Goal: Transaction & Acquisition: Purchase product/service

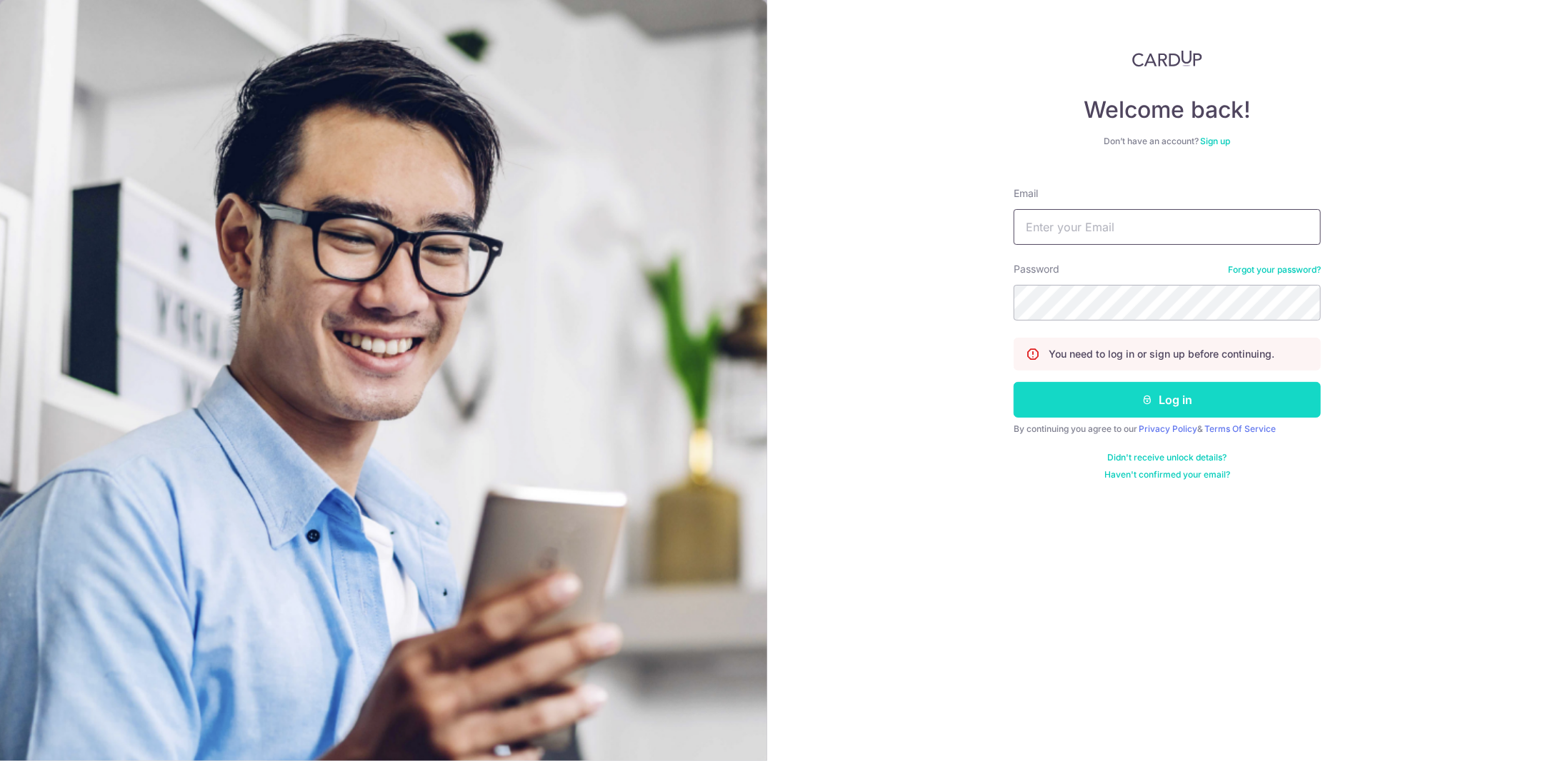
type input "[EMAIL_ADDRESS][DOMAIN_NAME]"
click at [1141, 403] on button "Log in" at bounding box center [1167, 400] width 307 height 36
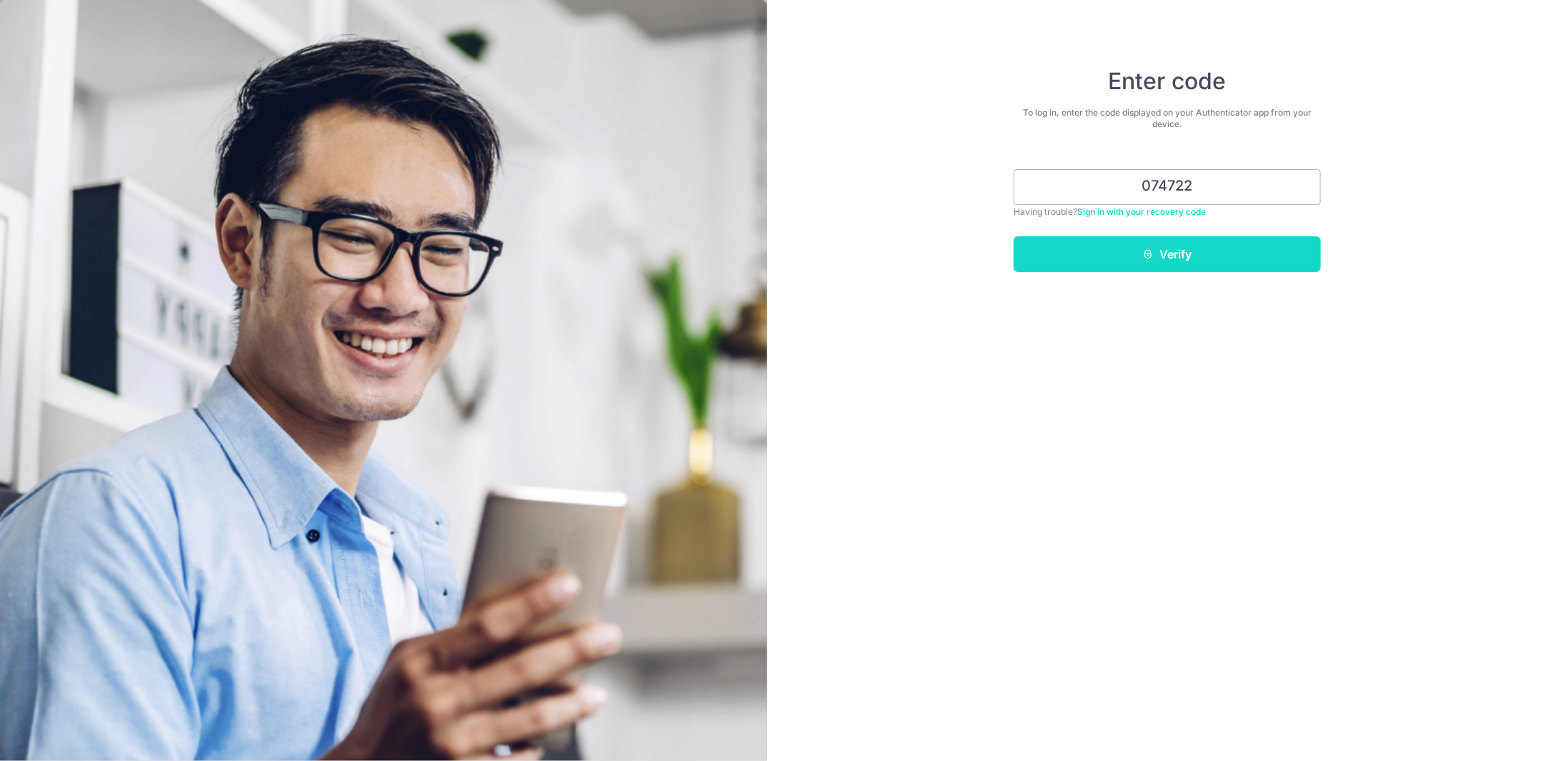
type input "074722"
click at [1167, 242] on button "Verify" at bounding box center [1167, 254] width 307 height 36
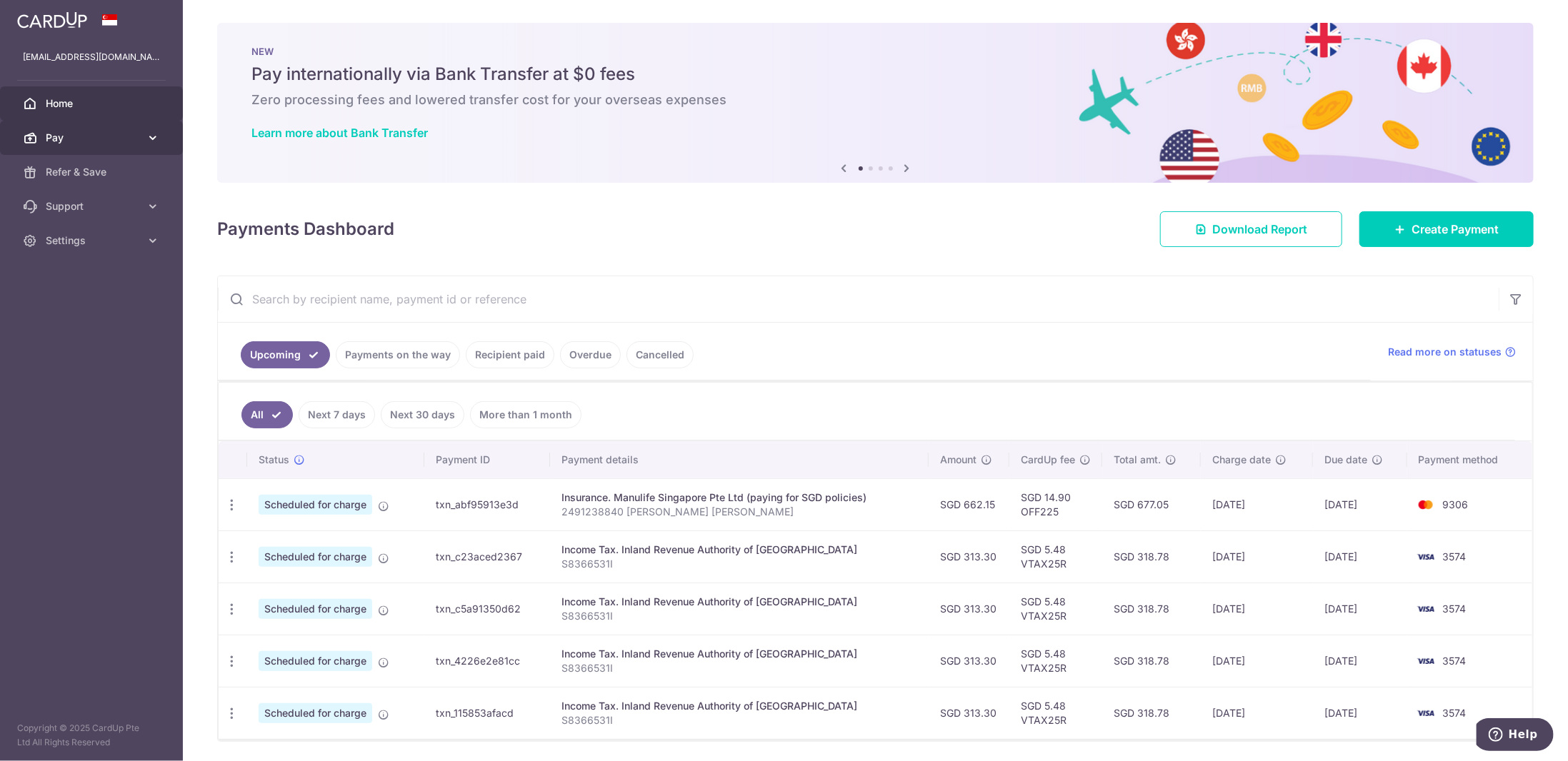
click at [149, 137] on icon at bounding box center [153, 138] width 14 height 14
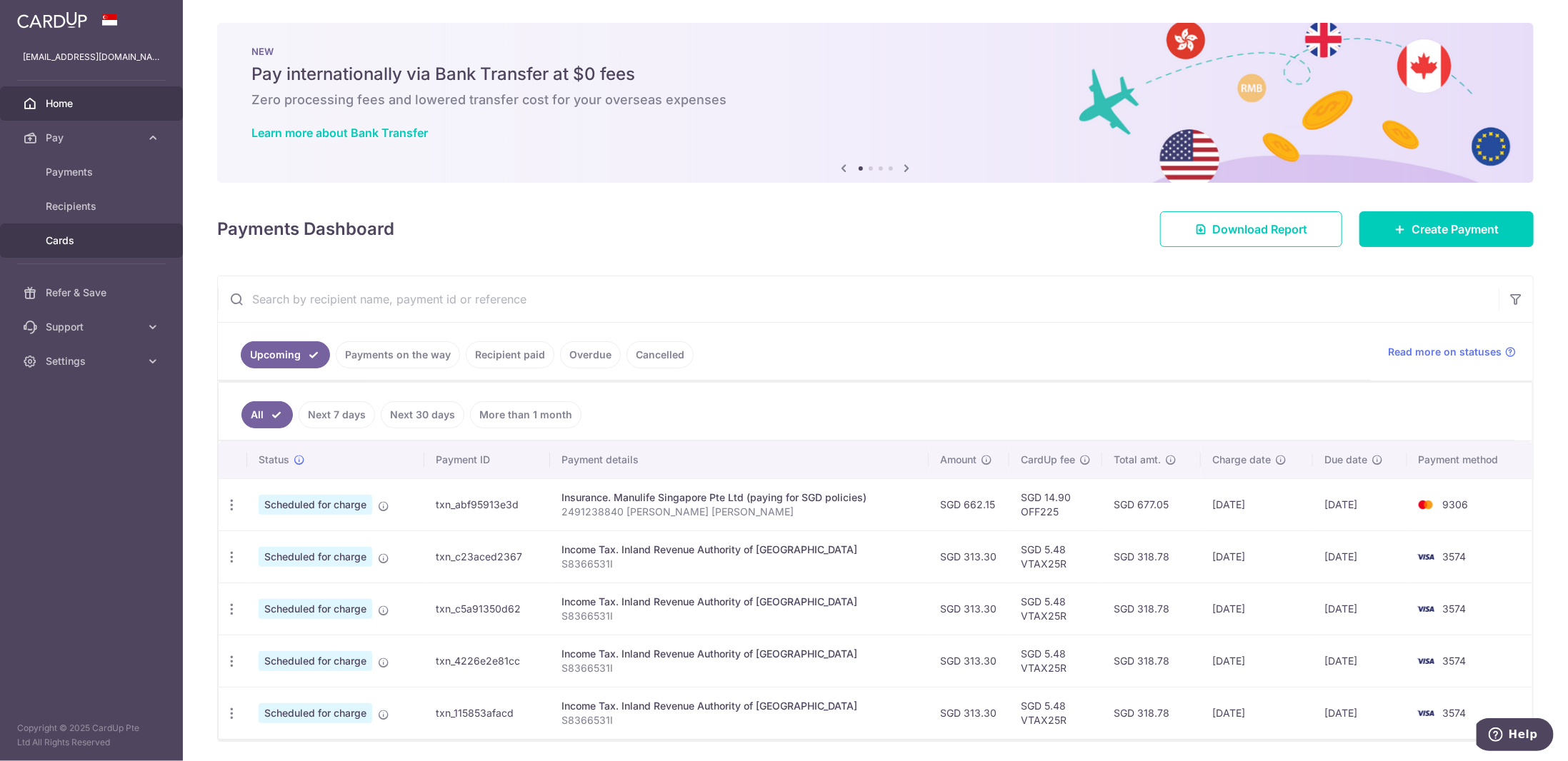
click at [64, 239] on span "Cards" at bounding box center [93, 241] width 95 height 14
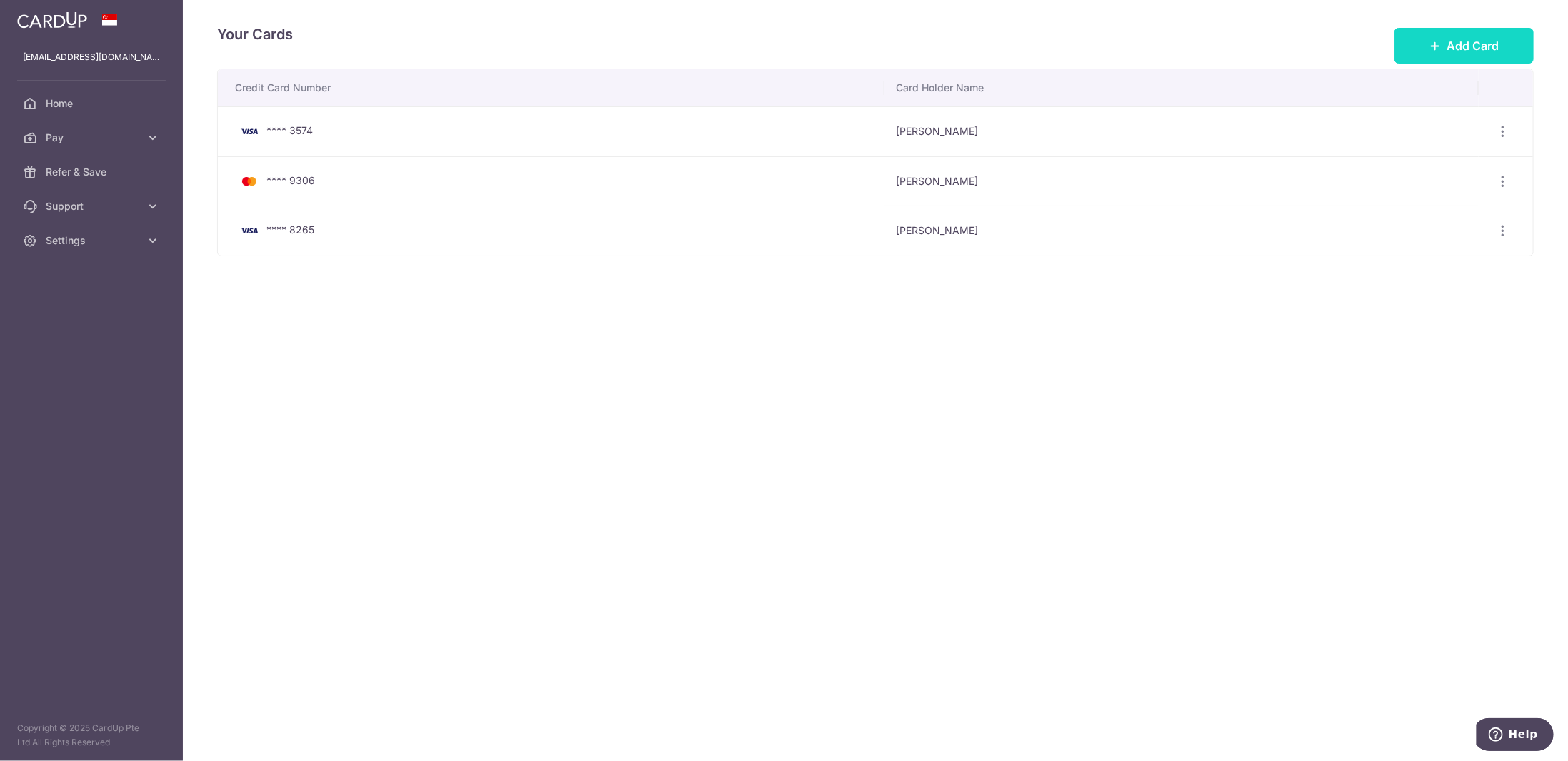
click at [1455, 32] on button "Add Card" at bounding box center [1463, 45] width 139 height 36
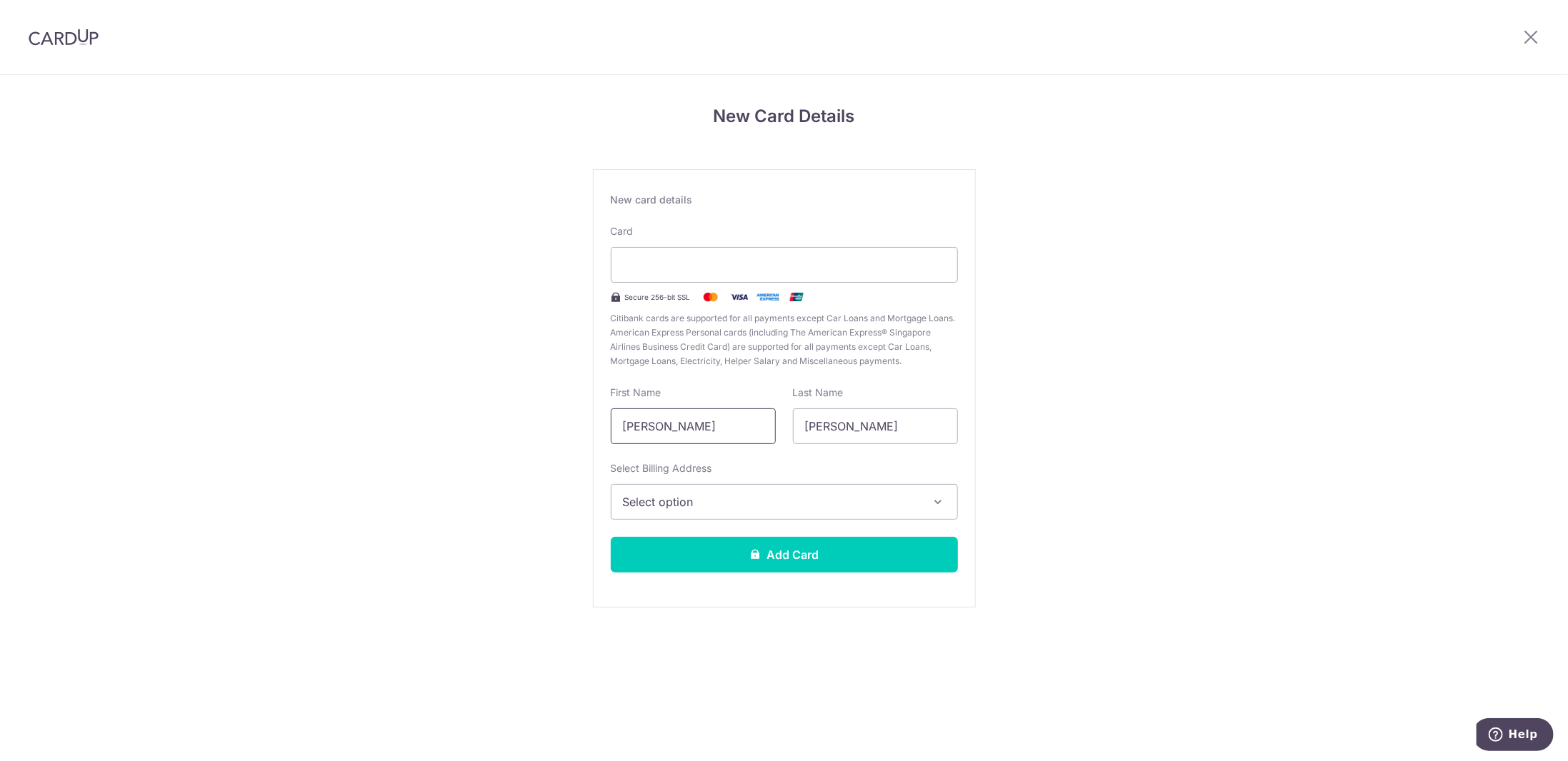
click at [713, 421] on input "Su Kwong Hieng" at bounding box center [693, 426] width 165 height 36
drag, startPoint x: 734, startPoint y: 428, endPoint x: 571, endPoint y: 415, distance: 163.5
click at [571, 415] on div "New Card Details New card details Card Secure 256-bit SSL Citibank cards are su…" at bounding box center [784, 374] width 1568 height 600
click at [734, 428] on input "Su Kwong Hieng" at bounding box center [693, 426] width 165 height 36
drag, startPoint x: 753, startPoint y: 426, endPoint x: 508, endPoint y: 416, distance: 245.2
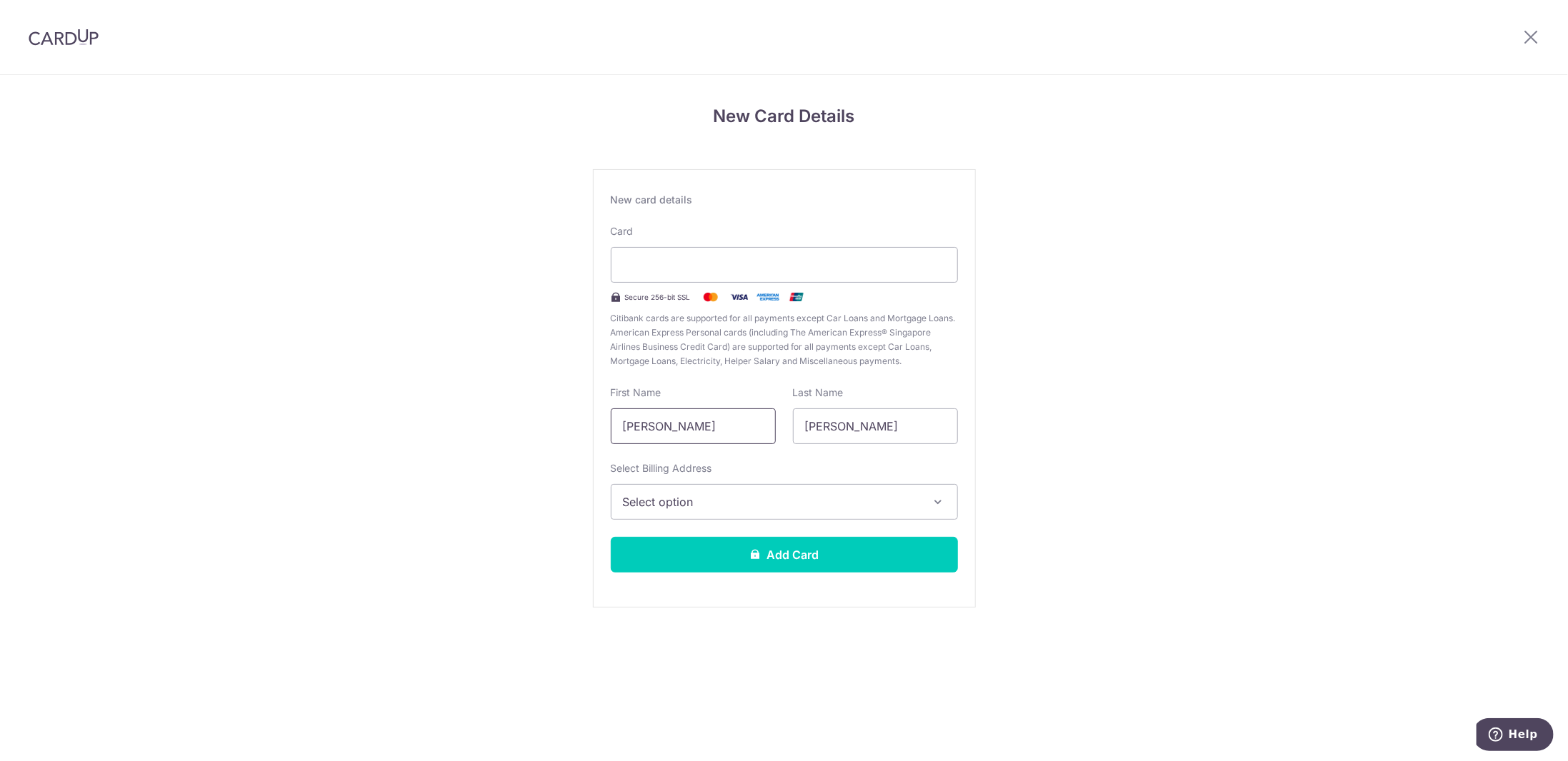
click at [508, 416] on div "New Card Details New card details Card Secure 256-bit SSL Citibank cards are su…" at bounding box center [784, 374] width 1568 height 600
type input "YH"
type input "Hong"
click at [796, 498] on span "Select option" at bounding box center [771, 502] width 297 height 17
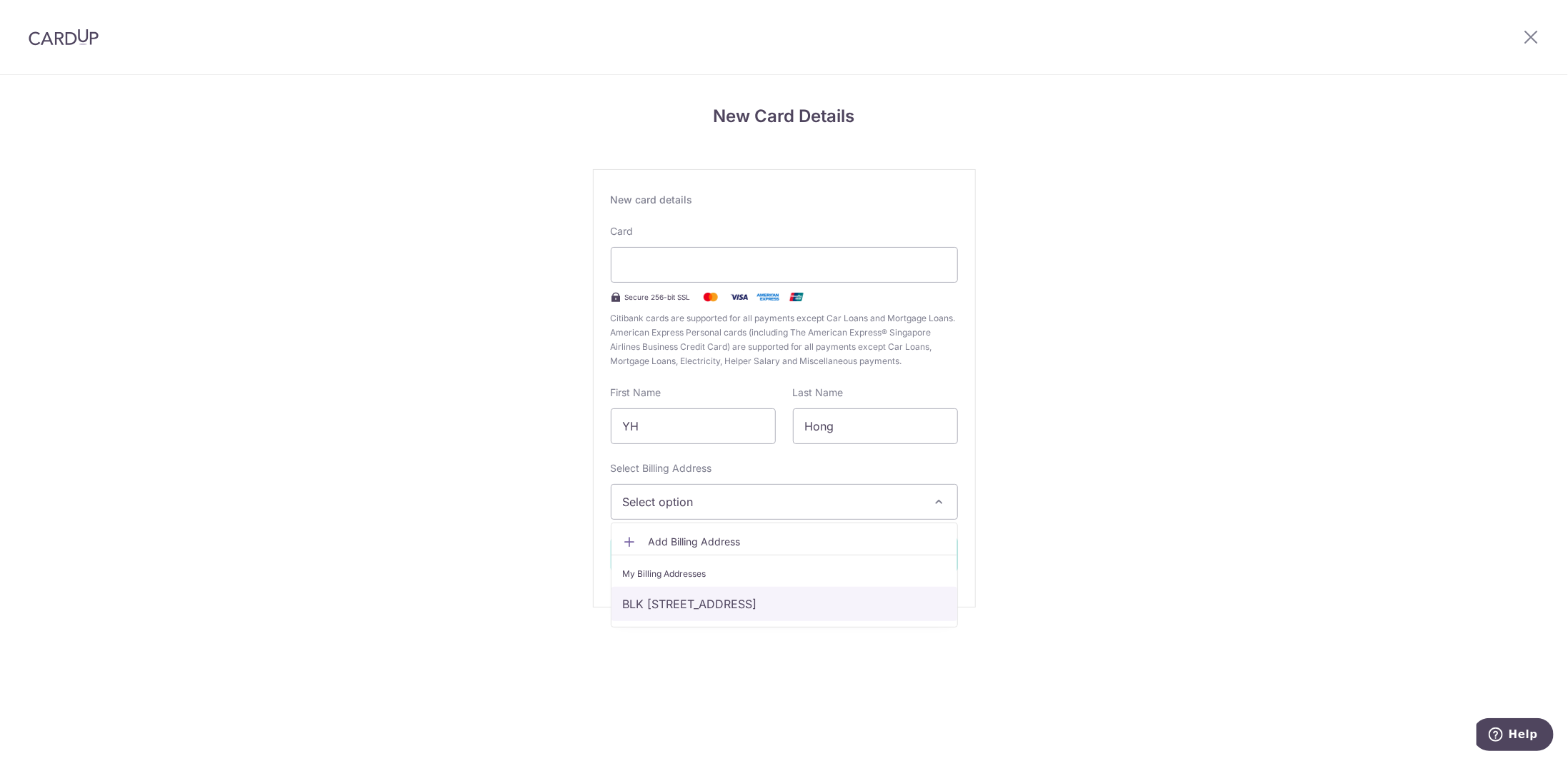
click at [701, 601] on link "BLK 468B Fernvale Link, #17-543, Singapore, Singapore-792468" at bounding box center [784, 604] width 346 height 34
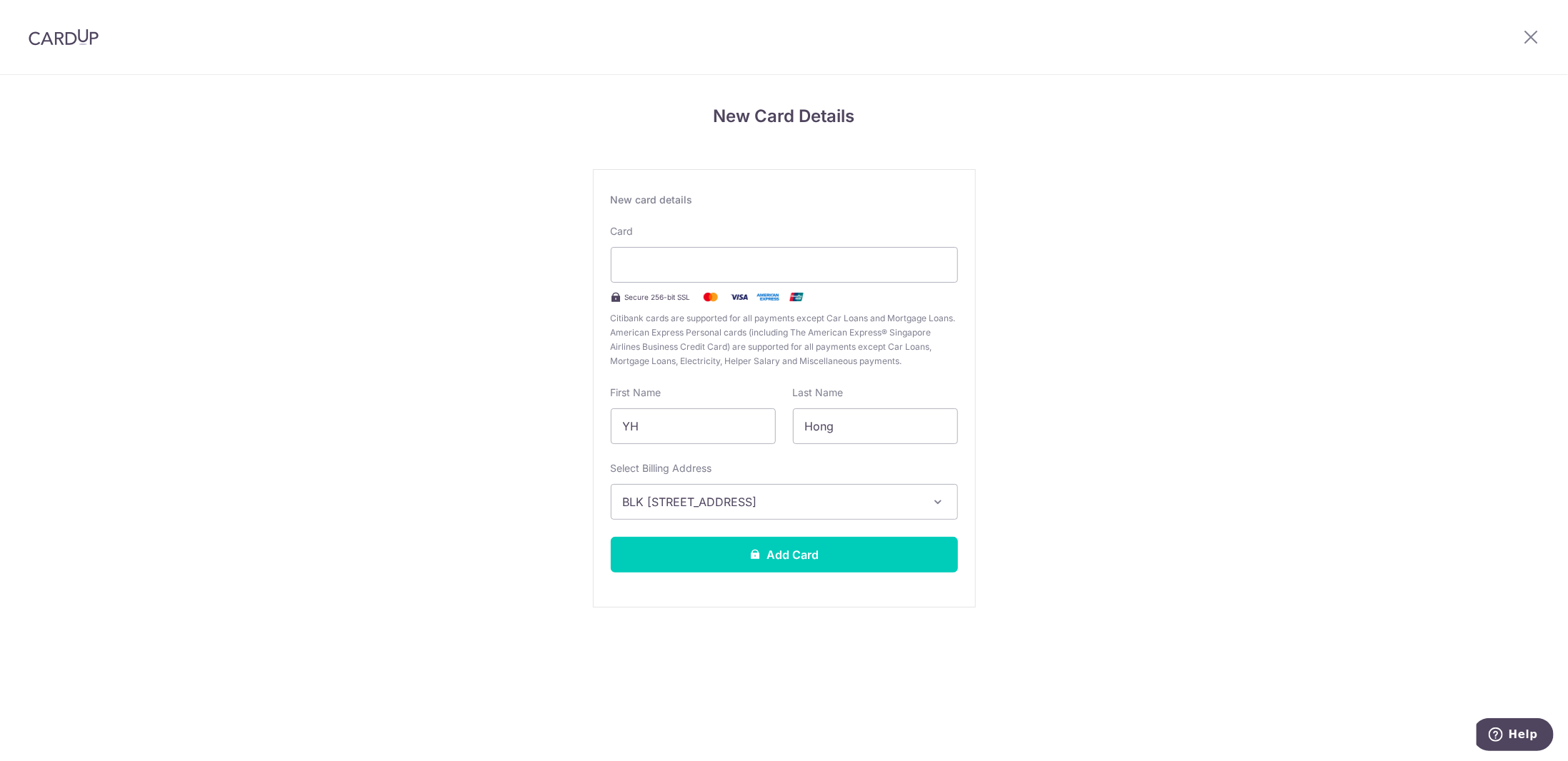
click at [1162, 494] on div "New Card Details New card details Card Secure 256-bit SSL Citibank cards are su…" at bounding box center [784, 374] width 1568 height 600
click at [875, 255] on div at bounding box center [784, 265] width 347 height 36
click at [1181, 220] on div "New Card Details New card details Card Secure 256-bit SSL Citibank cards are su…" at bounding box center [784, 374] width 1568 height 600
click at [836, 555] on button "Add Card" at bounding box center [784, 554] width 347 height 36
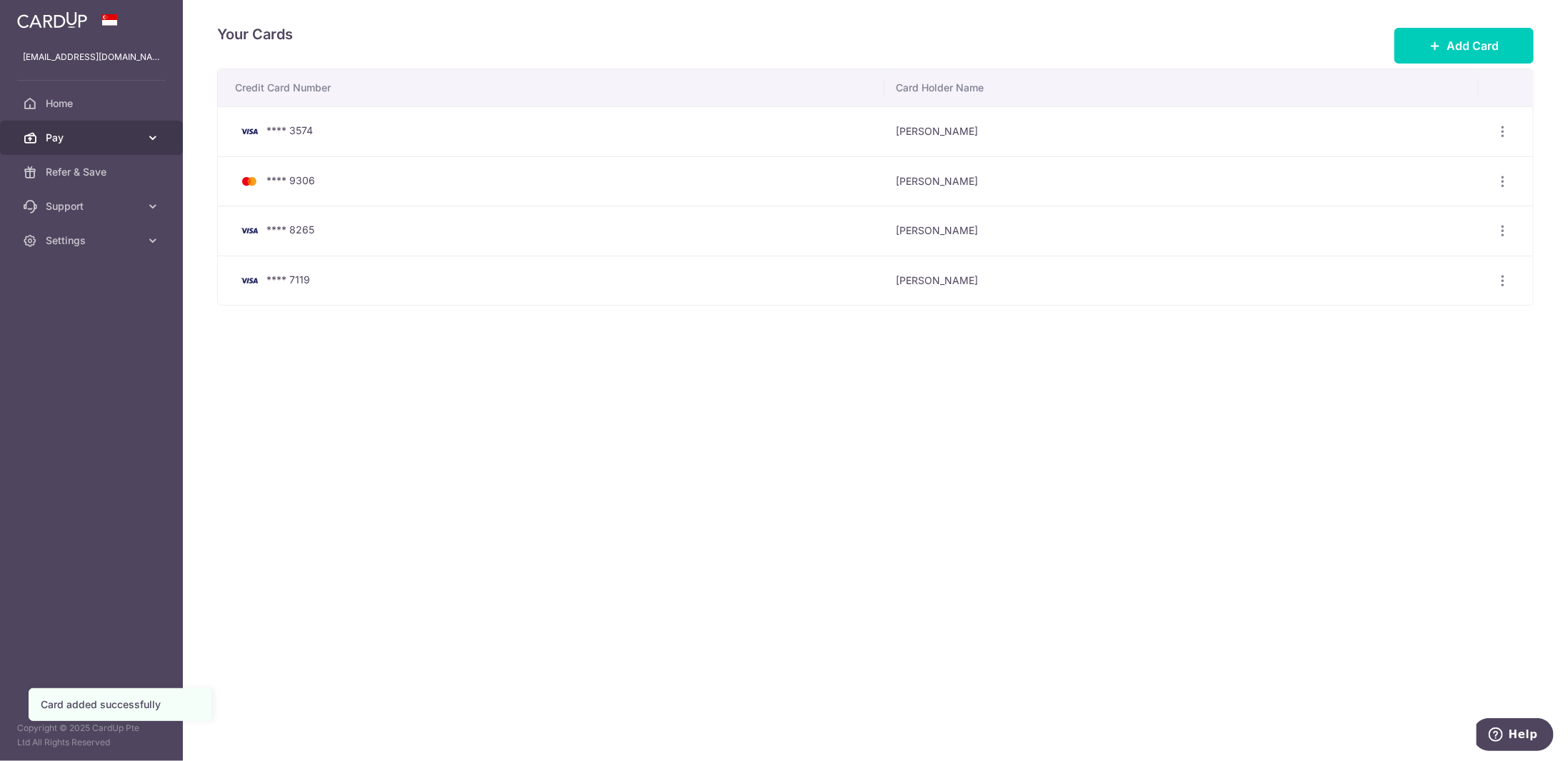
click at [88, 140] on span "Pay" at bounding box center [93, 138] width 95 height 14
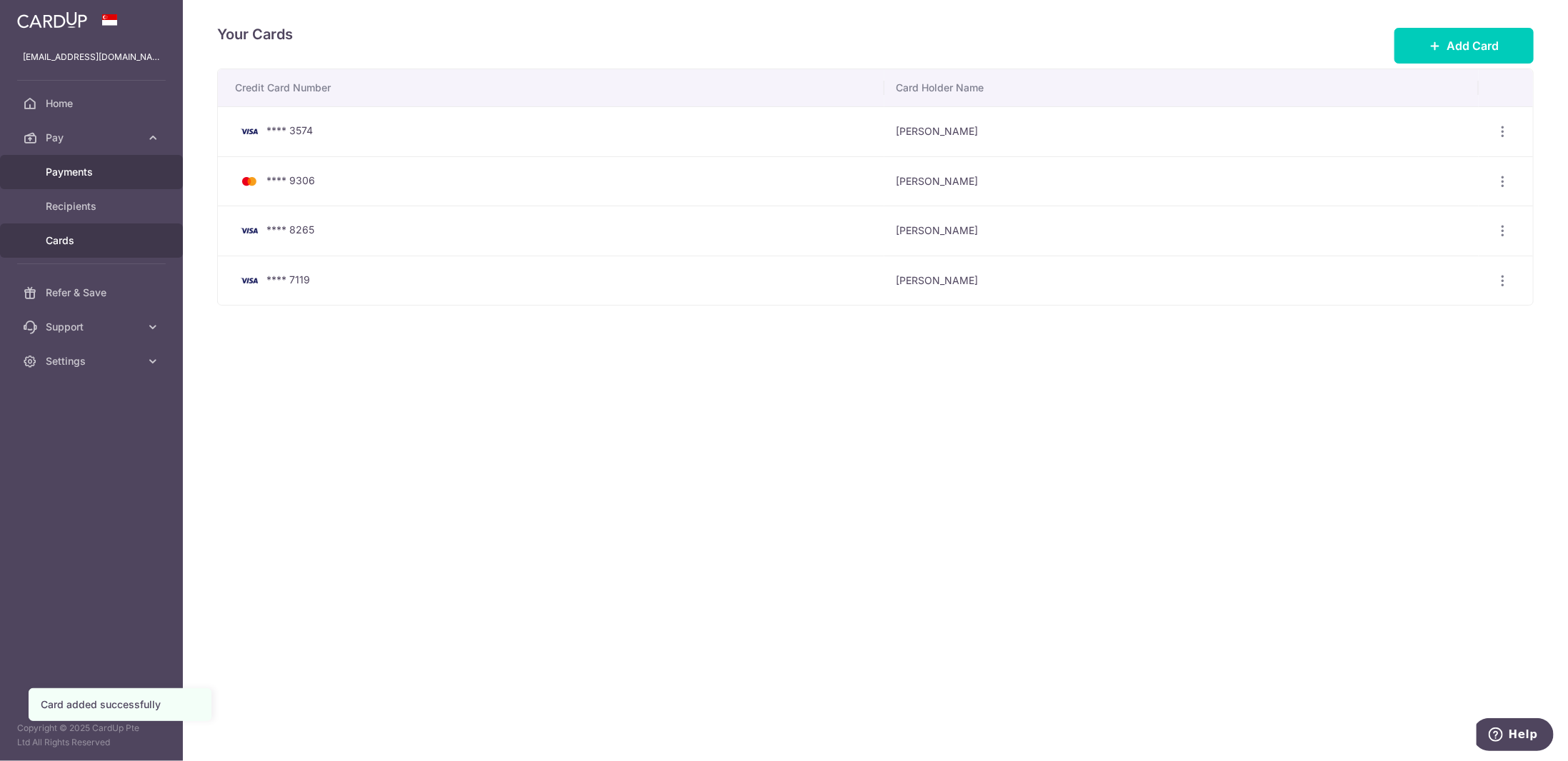
click at [73, 178] on span "Payments" at bounding box center [93, 172] width 95 height 14
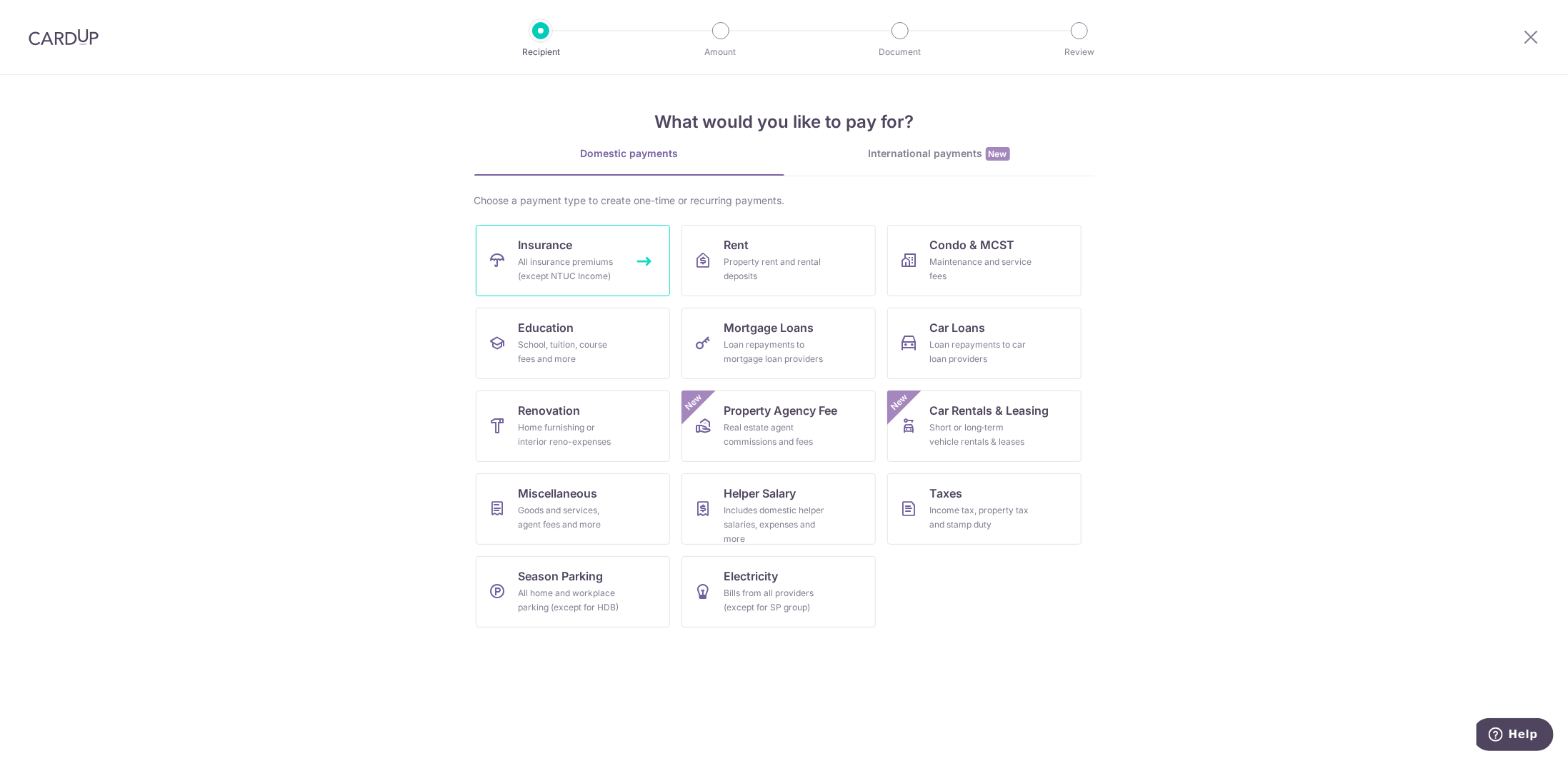
click at [558, 265] on div "All insurance premiums (except NTUC Income)" at bounding box center [570, 269] width 102 height 29
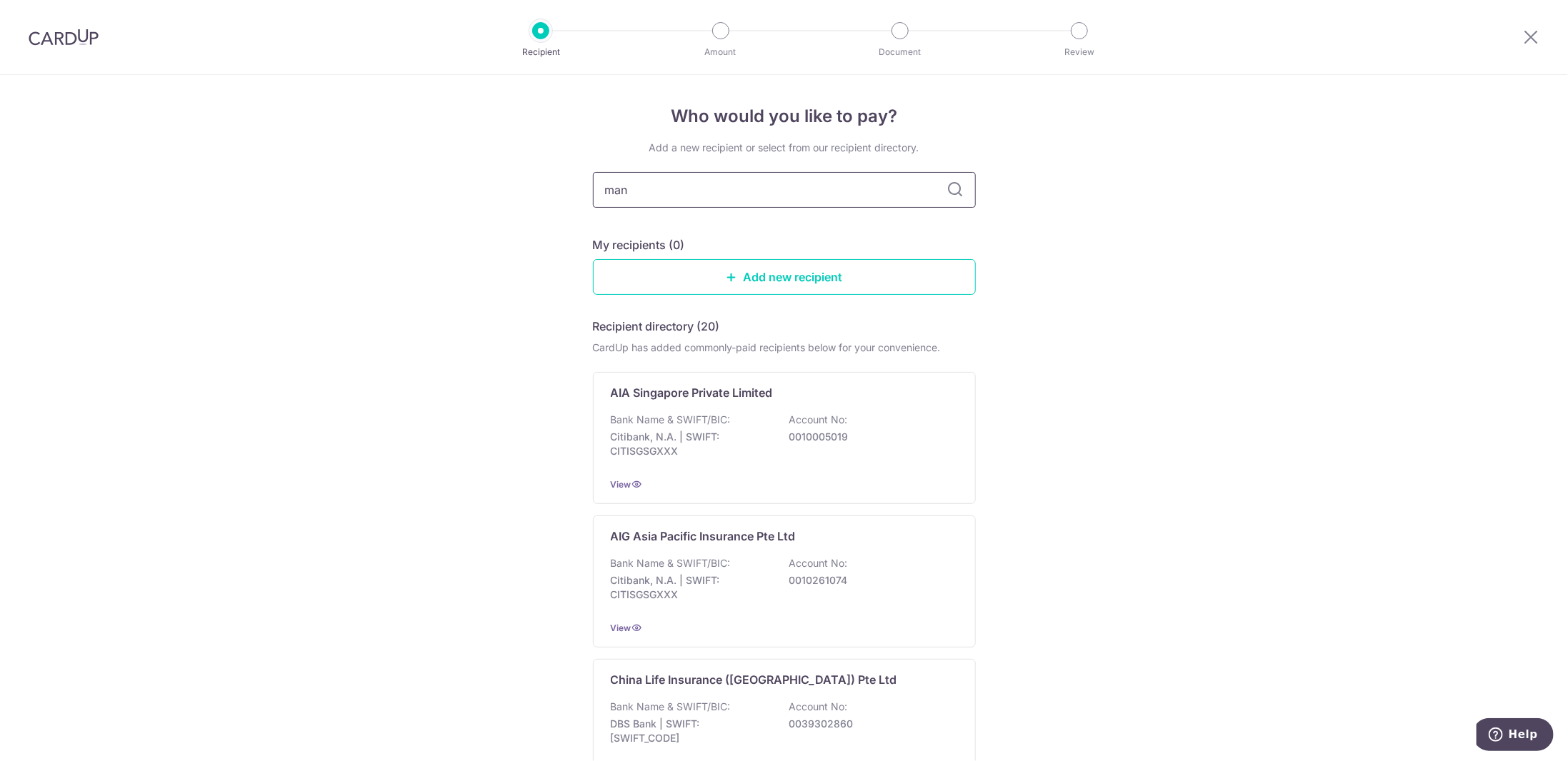
type input "manu"
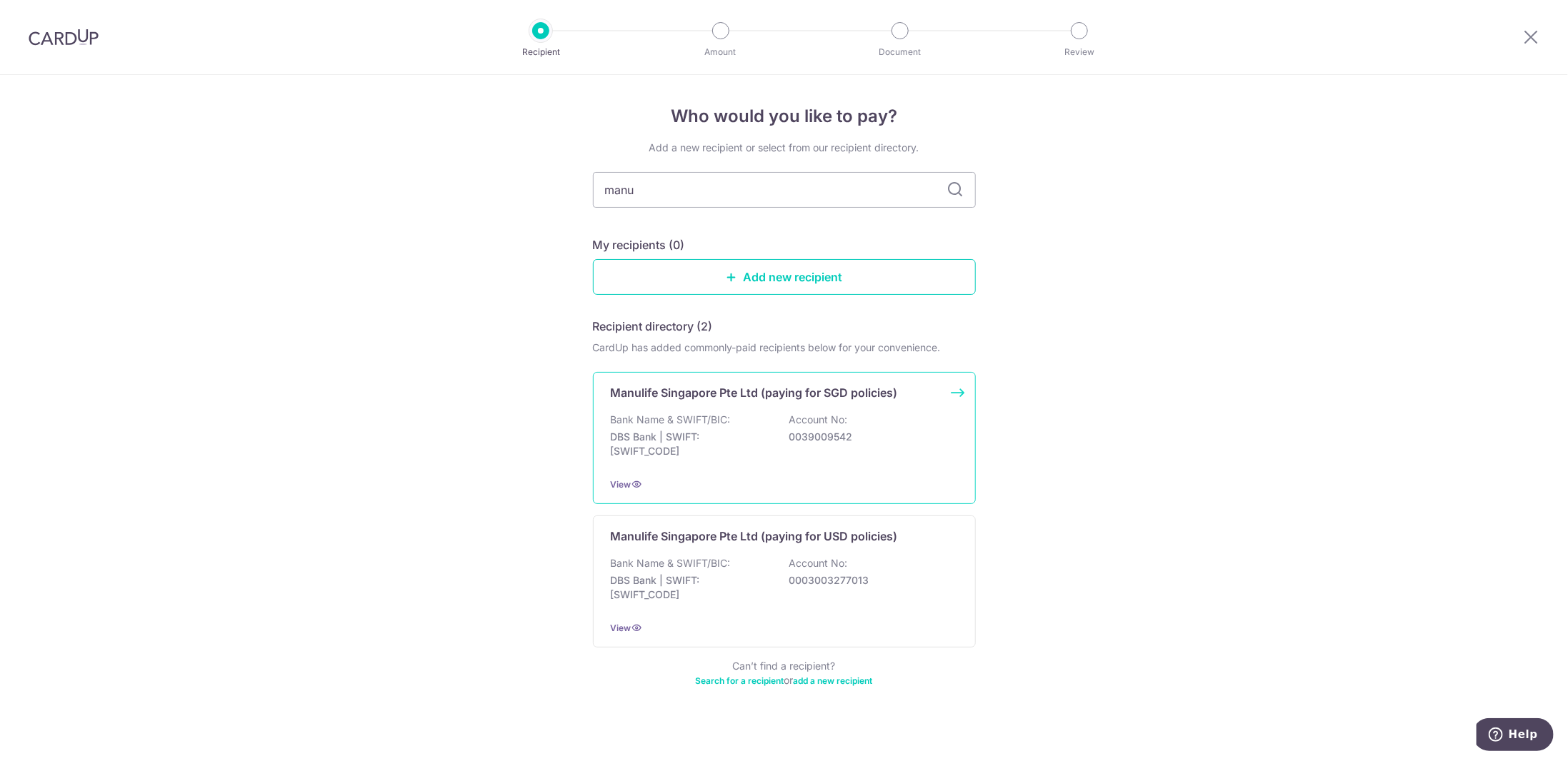
click at [860, 398] on p "Manulife Singapore Pte Ltd (paying for SGD policies)" at bounding box center [754, 393] width 287 height 17
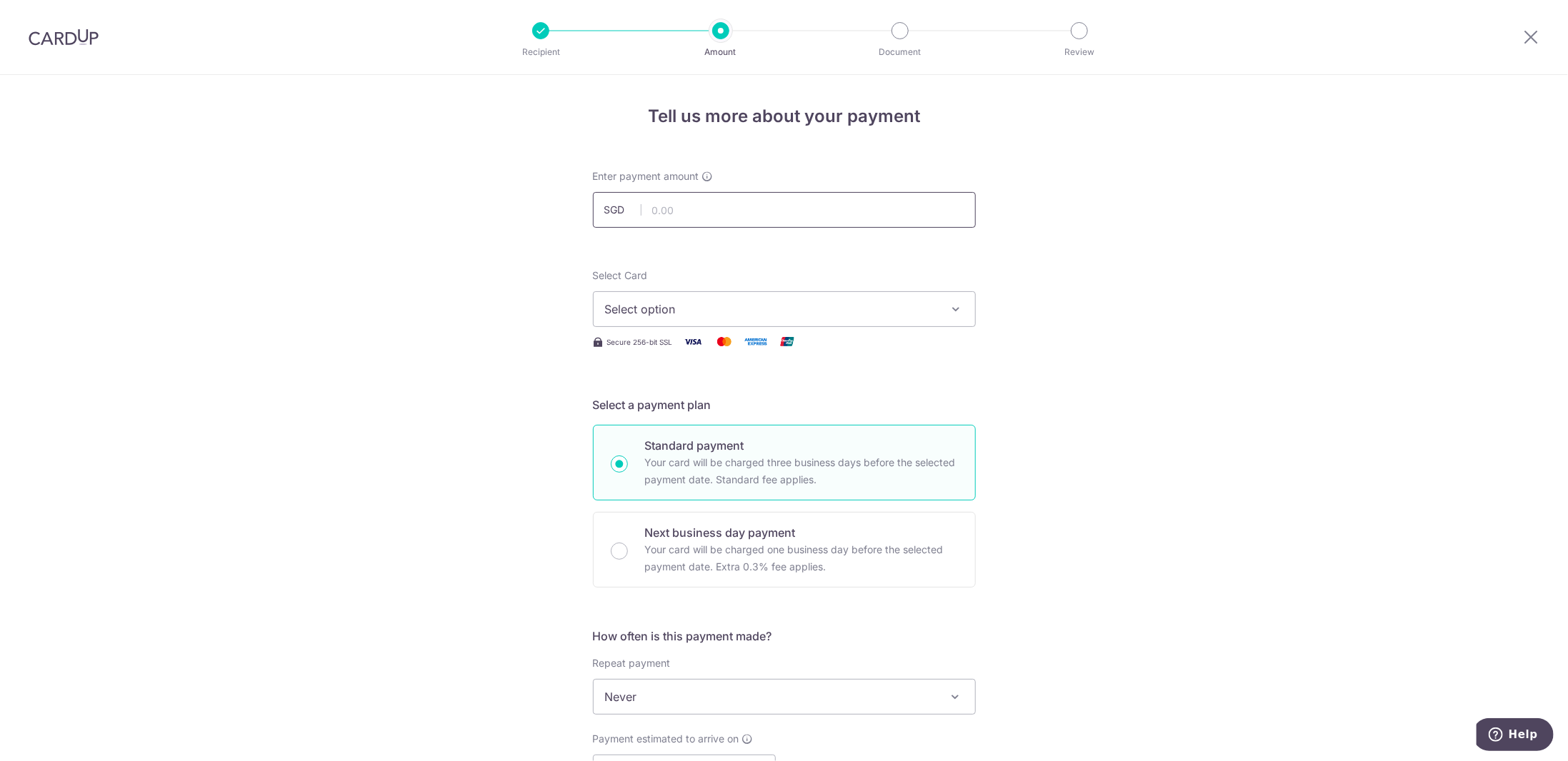
click at [683, 214] on input "text" at bounding box center [784, 210] width 383 height 36
type input "800.00"
click at [376, 253] on div "Tell us more about your payment Enter payment amount SGD 800.00 800.00 Select C…" at bounding box center [784, 720] width 1568 height 1292
click at [727, 308] on span "Select option" at bounding box center [771, 310] width 333 height 17
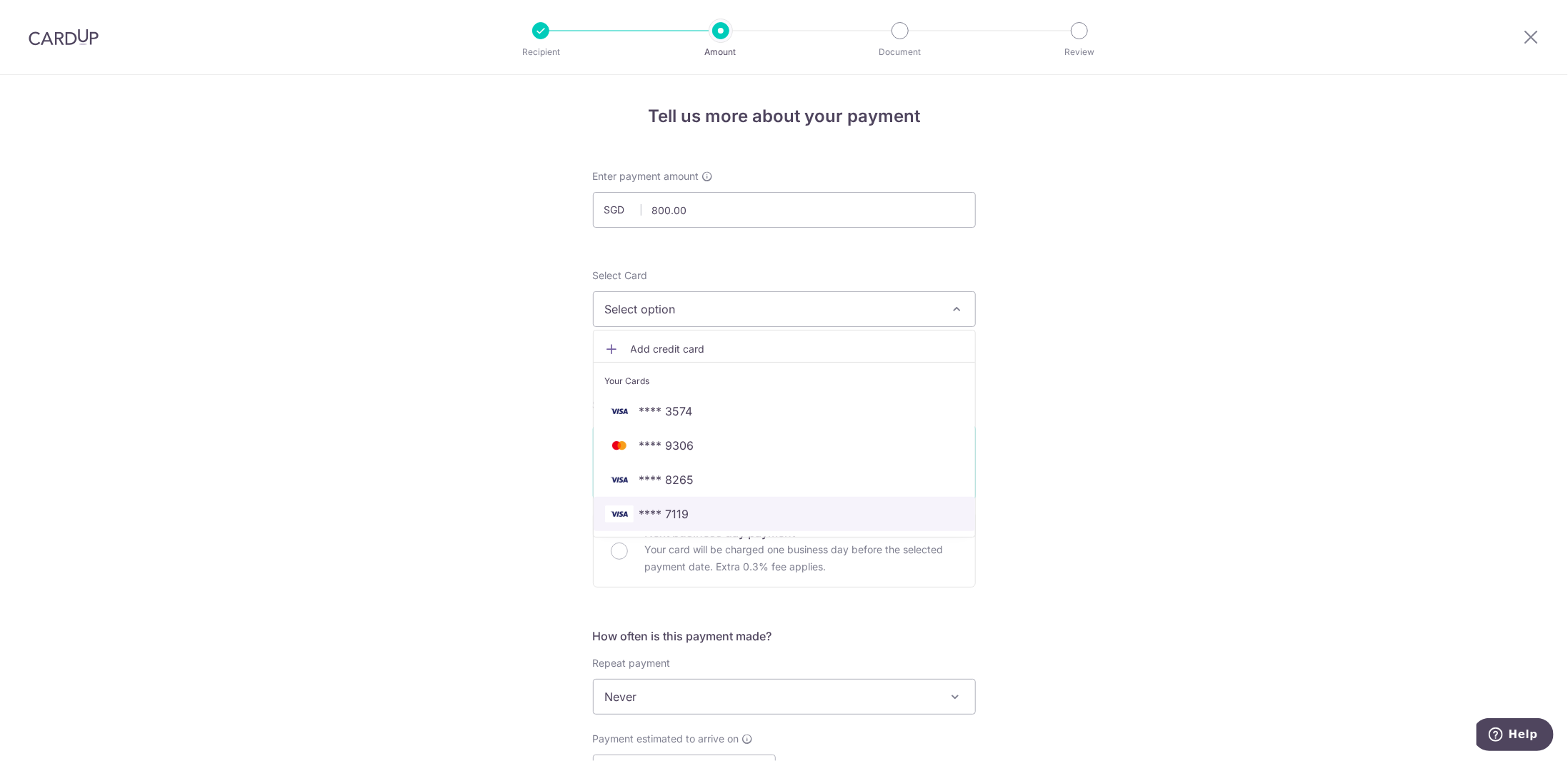
click at [678, 512] on span "**** 7119" at bounding box center [664, 515] width 50 height 17
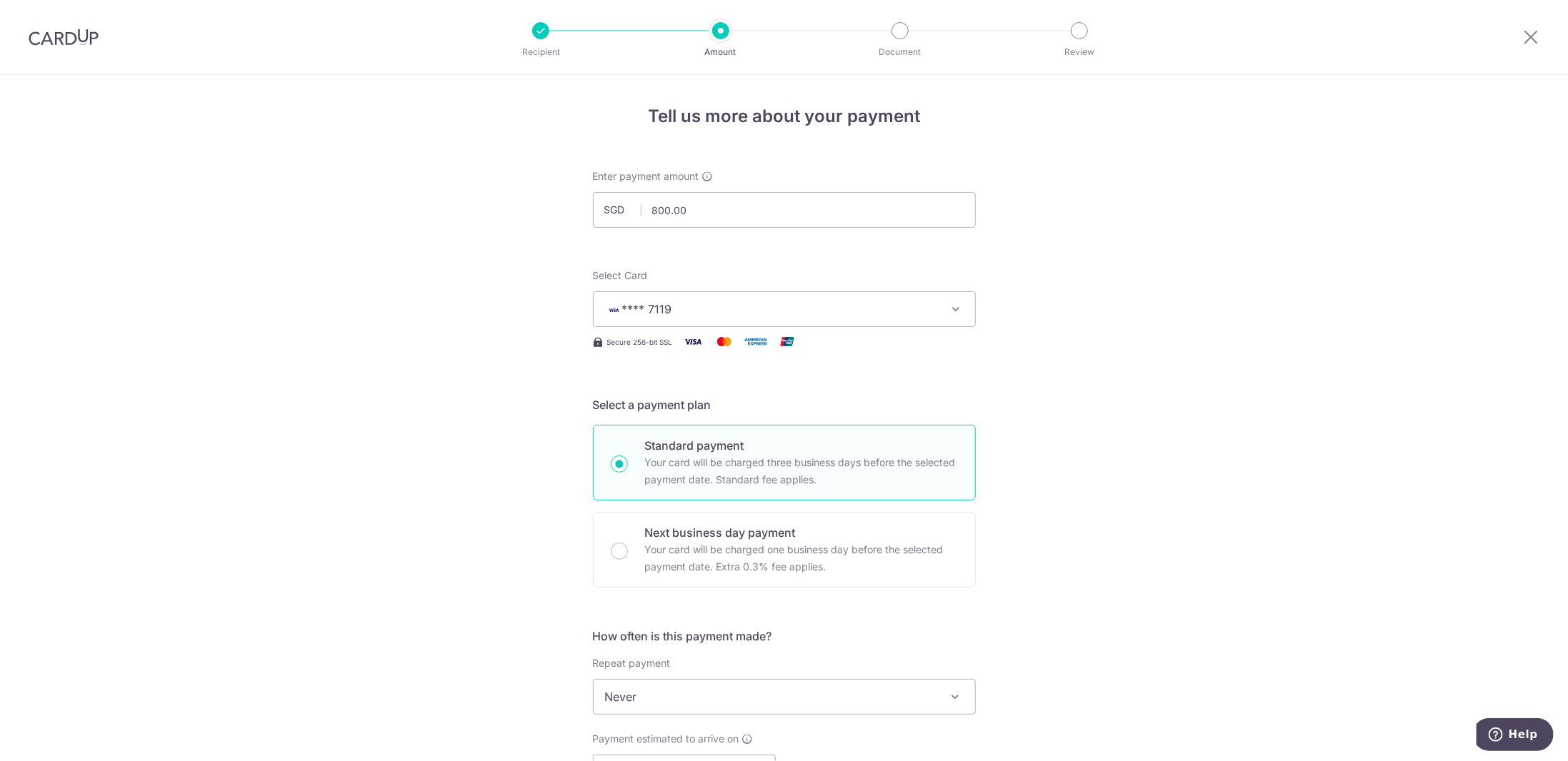
click at [1115, 457] on div "Tell us more about your payment Enter payment amount SGD 800.00 800.00 Select C…" at bounding box center [784, 720] width 1568 height 1292
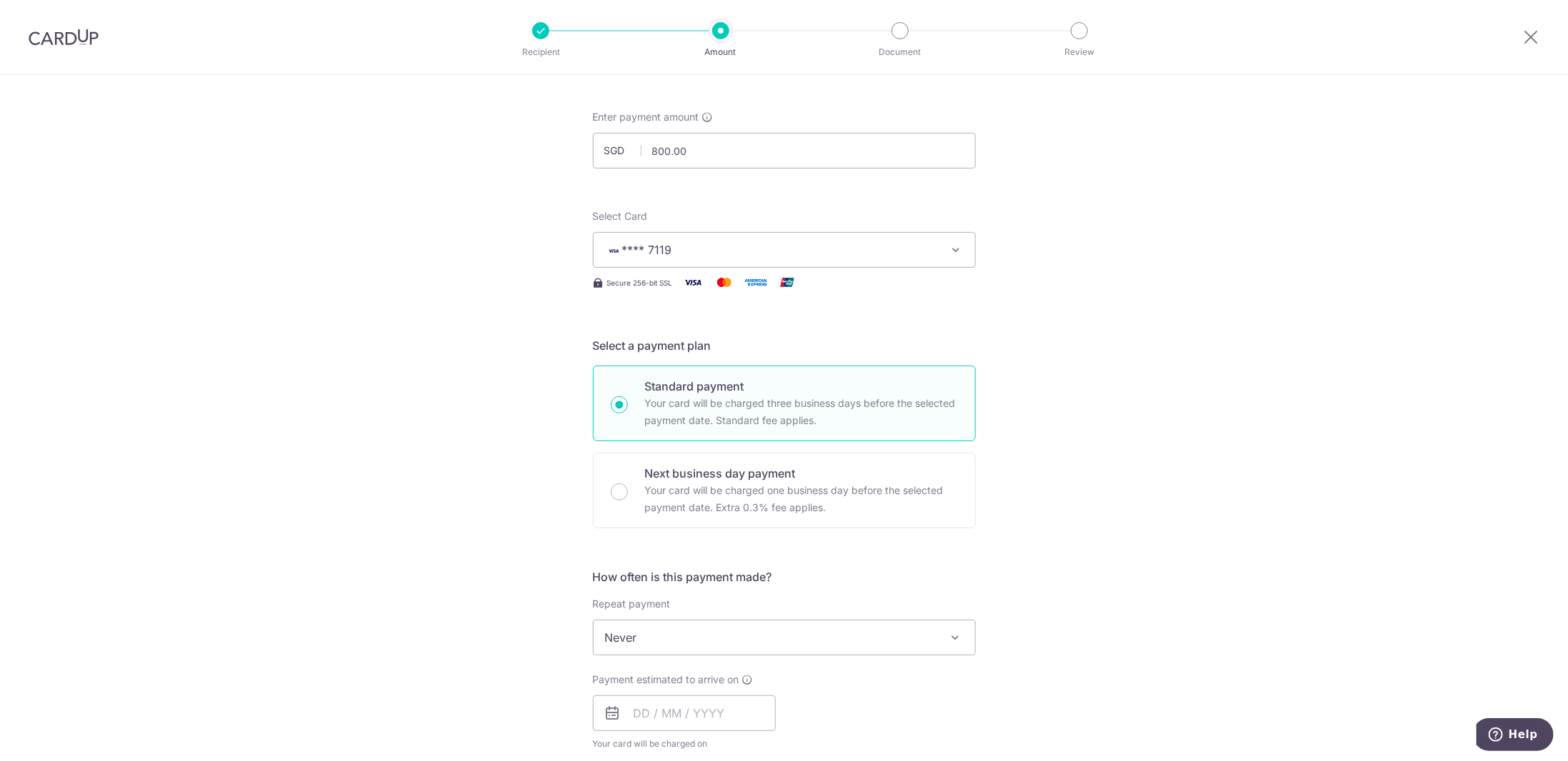
scroll to position [214, 0]
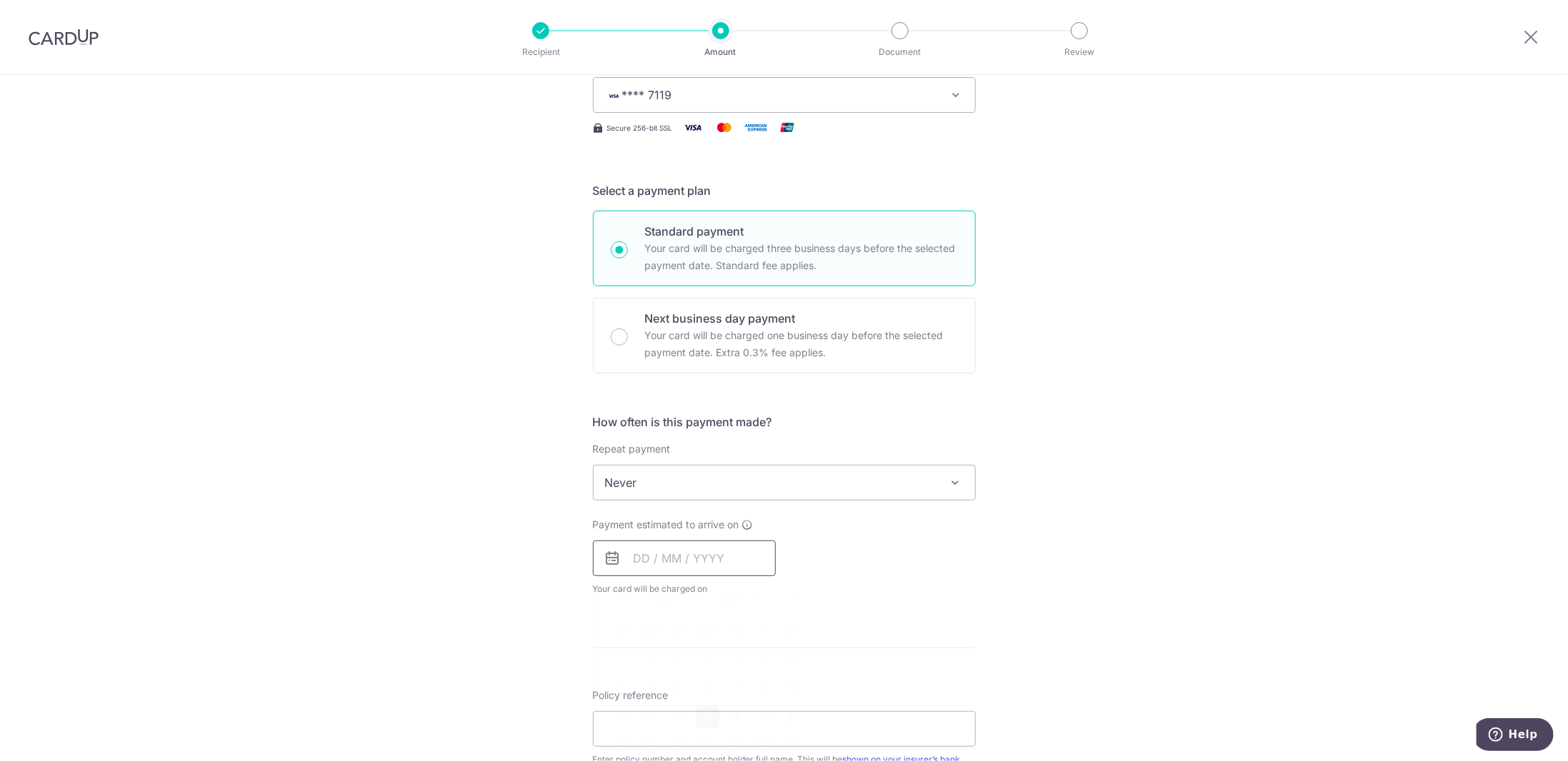
click at [647, 558] on input "text" at bounding box center [684, 558] width 183 height 36
drag, startPoint x: 710, startPoint y: 716, endPoint x: 1161, endPoint y: 473, distance: 512.3
click at [710, 716] on link "17" at bounding box center [708, 717] width 23 height 23
type input "17/09/2025"
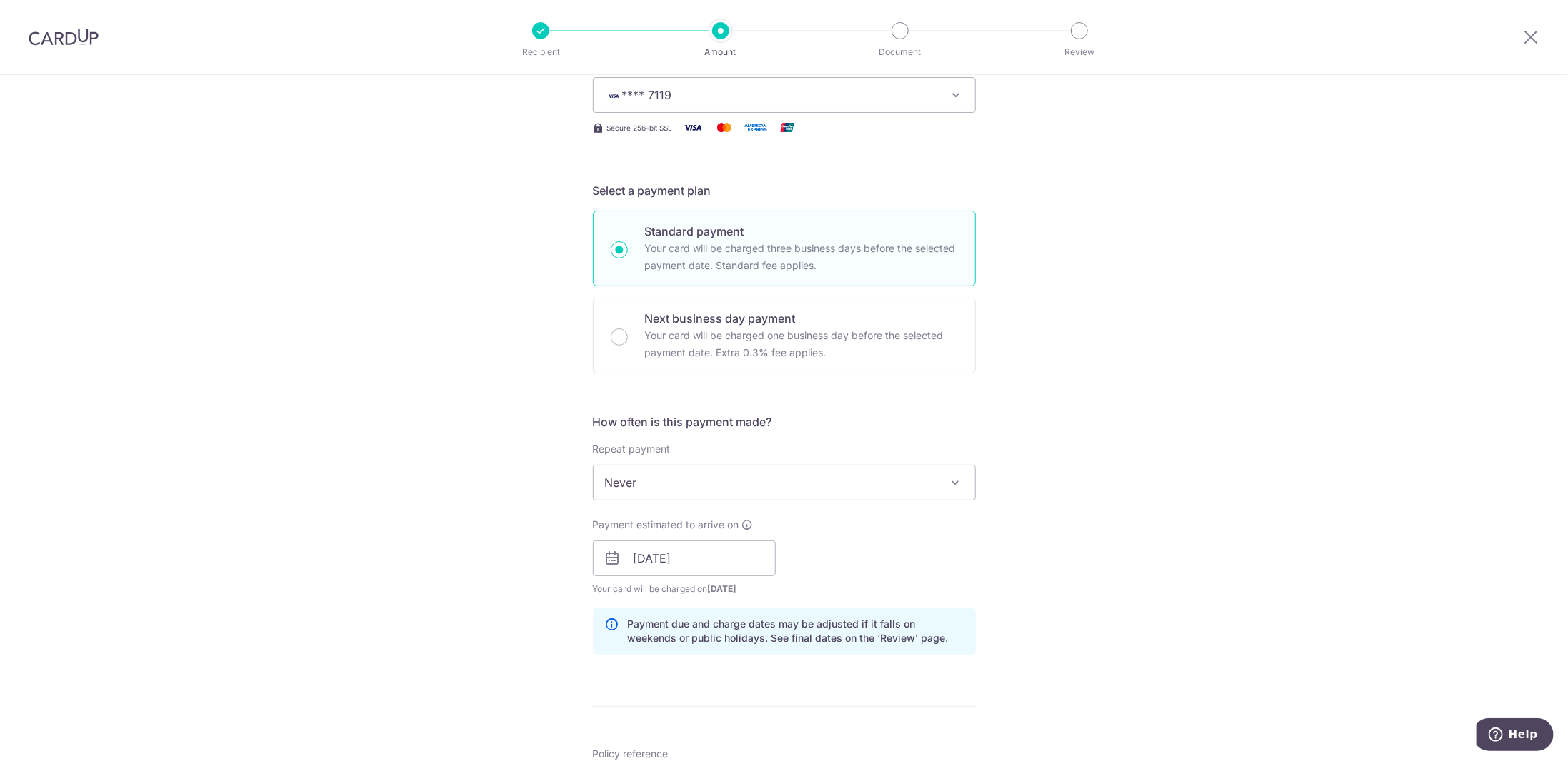
click at [1161, 473] on div "Tell us more about your payment Enter payment amount SGD 800.00 800.00 Select C…" at bounding box center [784, 536] width 1568 height 1350
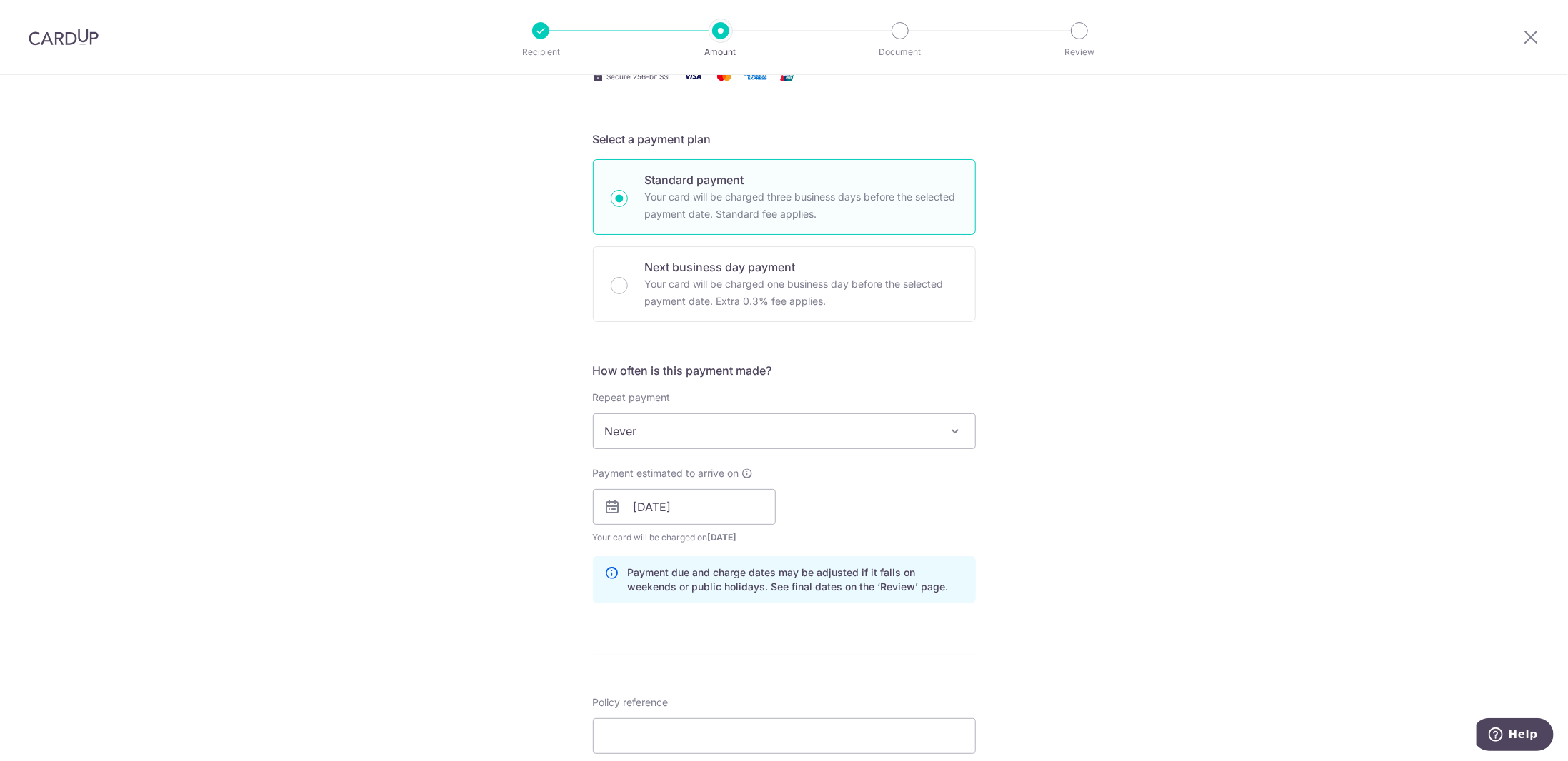
scroll to position [286, 0]
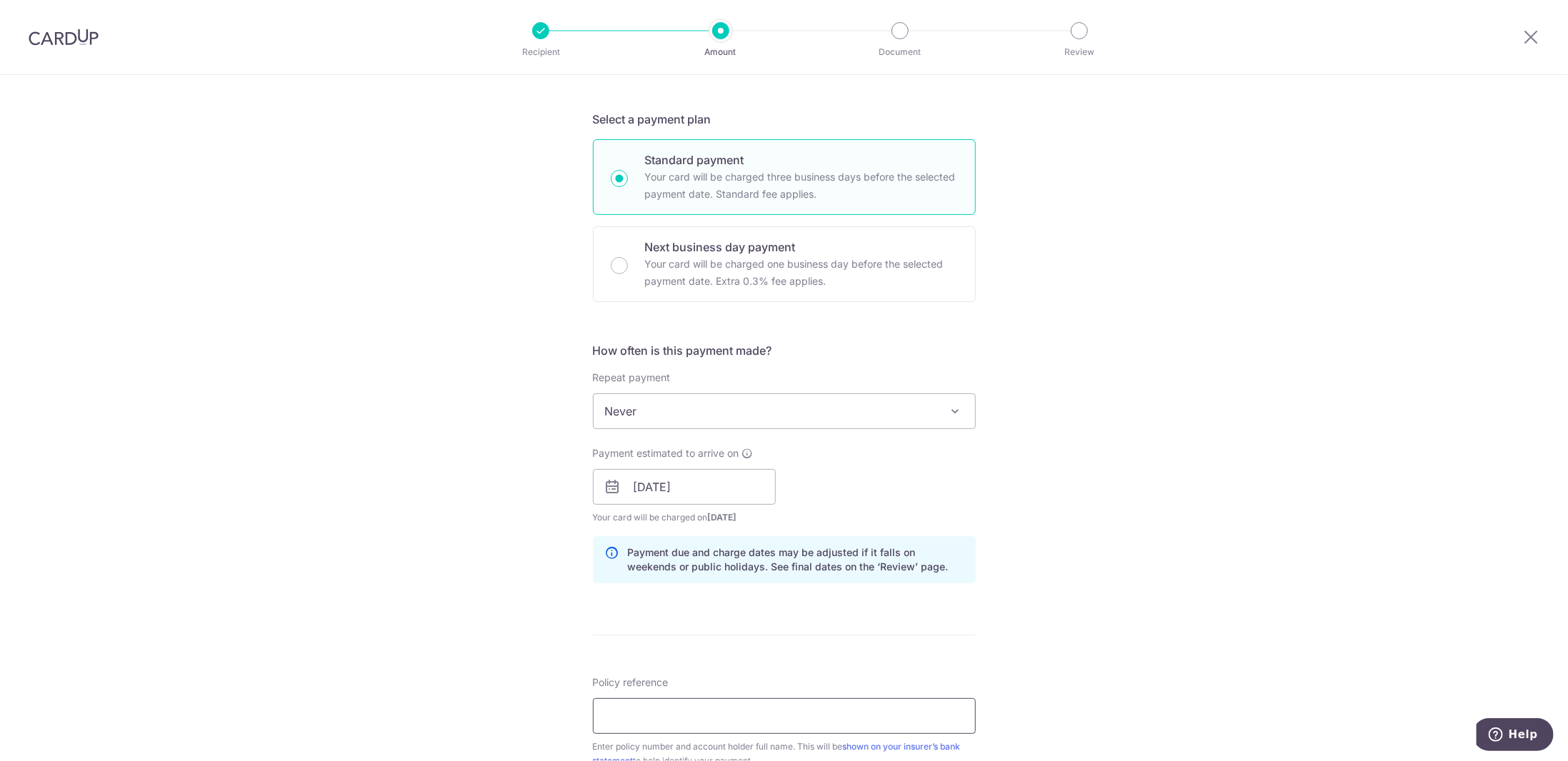
click at [764, 709] on input "Policy reference" at bounding box center [784, 716] width 383 height 36
type input "2491238840 Ricky Su Kwong Hieng"
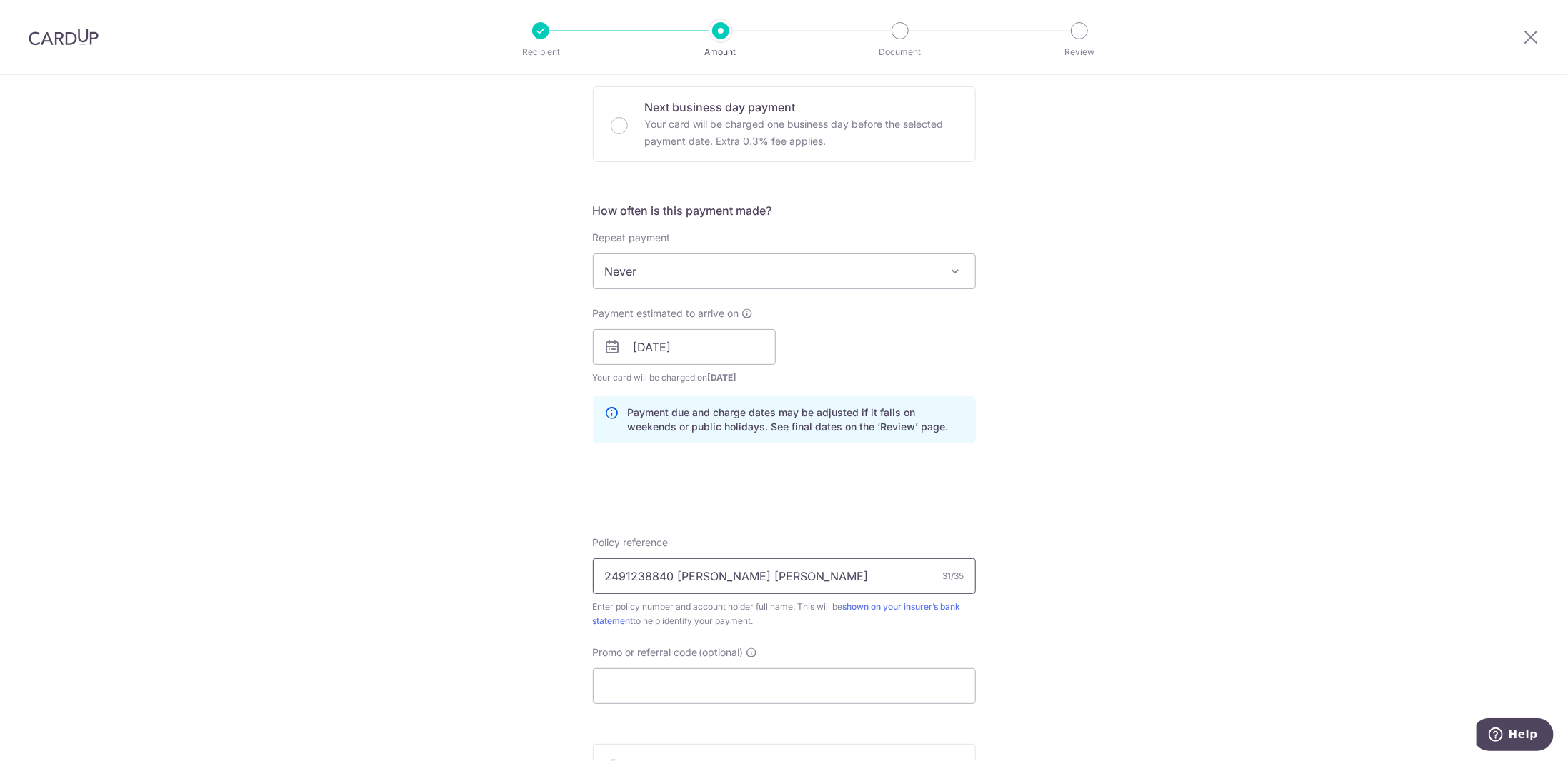
scroll to position [428, 0]
click at [673, 678] on input "Promo or referral code (optional)" at bounding box center [784, 683] width 383 height 36
paste input "OFF225"
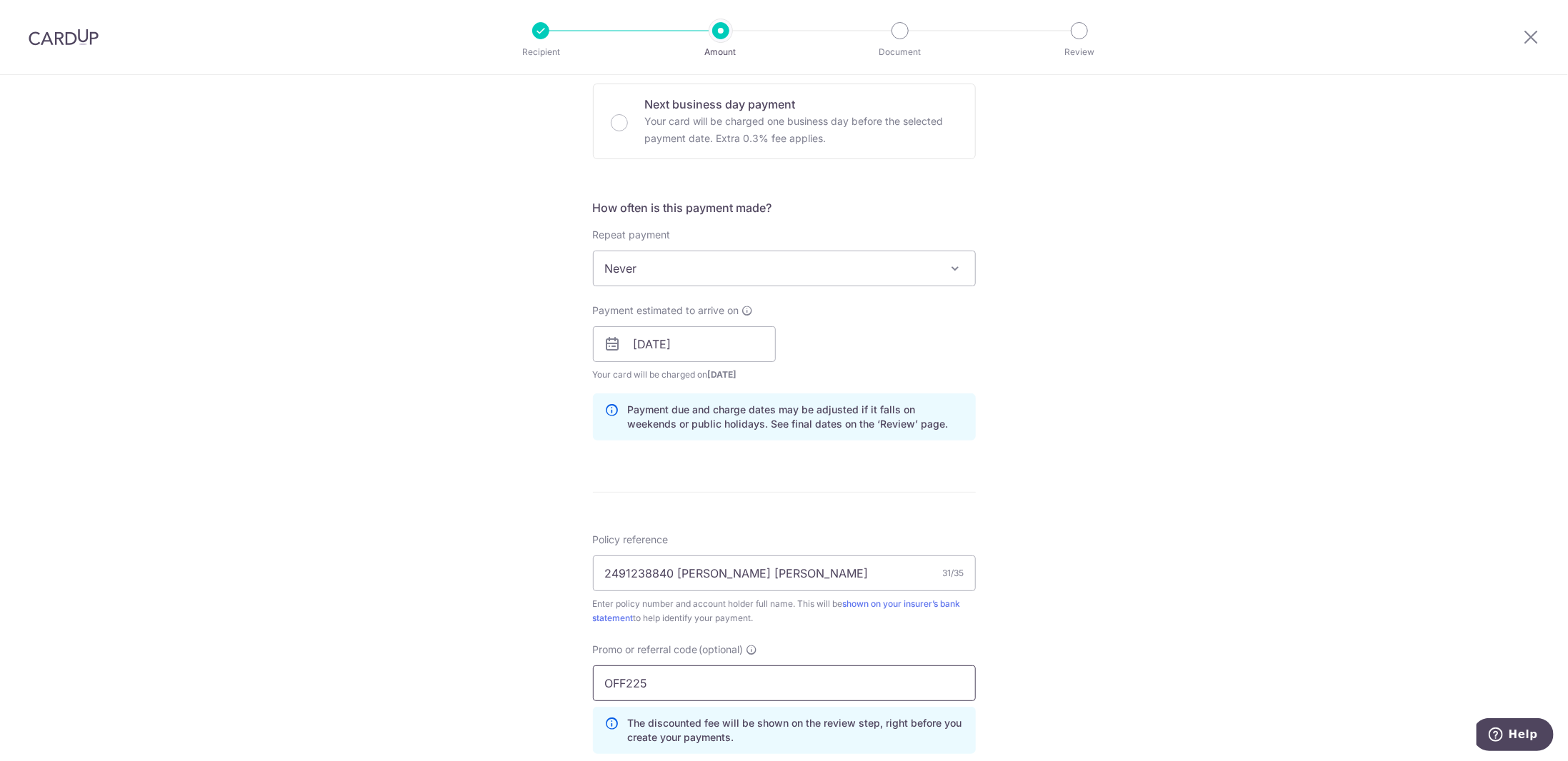
type input "OFF225"
click at [1190, 549] on div "Tell us more about your payment Enter payment amount SGD 800.00 800.00 Select C…" at bounding box center [784, 353] width 1568 height 1415
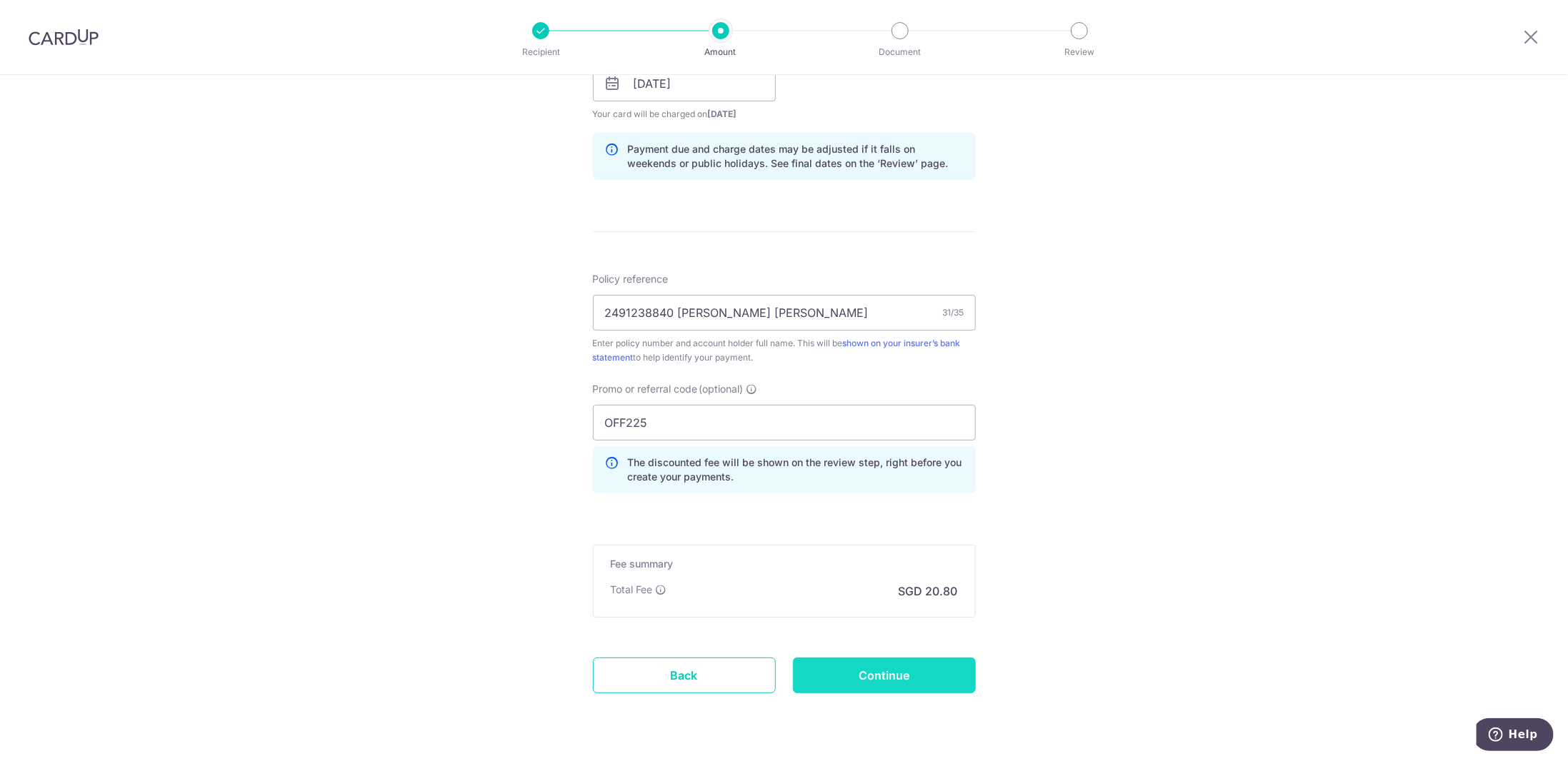
scroll to position [724, 0]
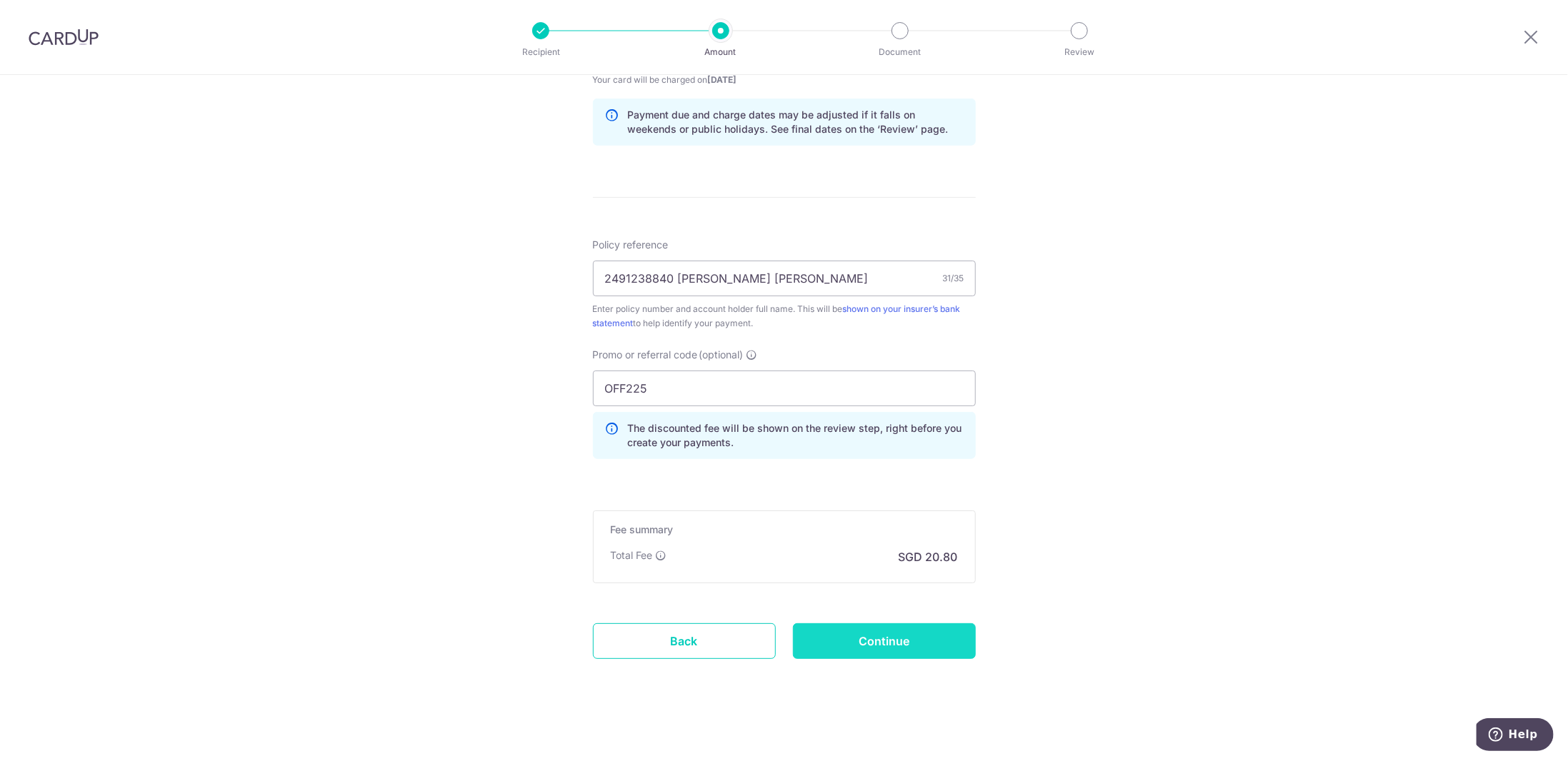
click at [907, 639] on input "Continue" at bounding box center [884, 641] width 183 height 36
type input "Create Schedule"
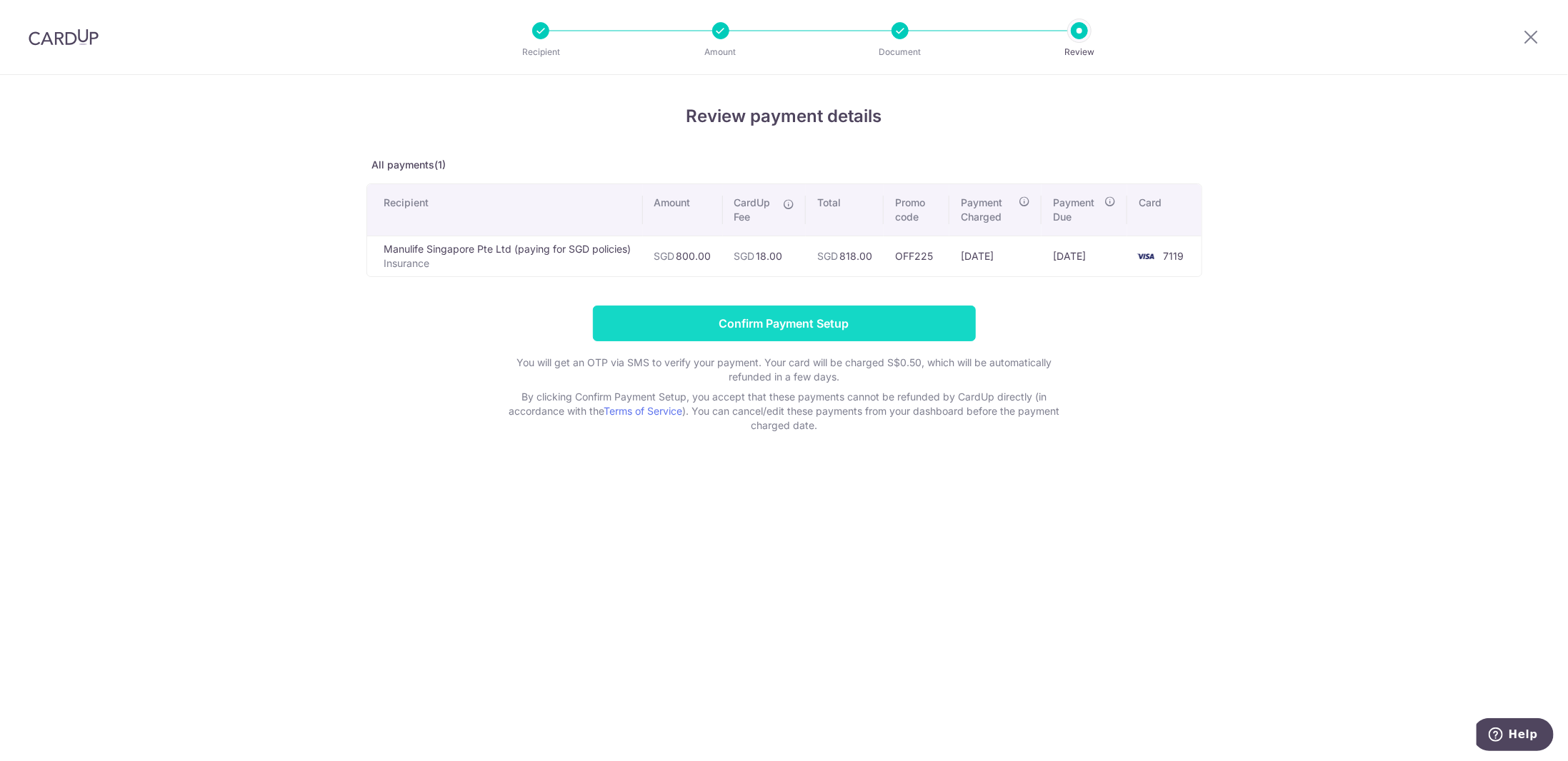
click at [747, 320] on input "Confirm Payment Setup" at bounding box center [784, 323] width 383 height 36
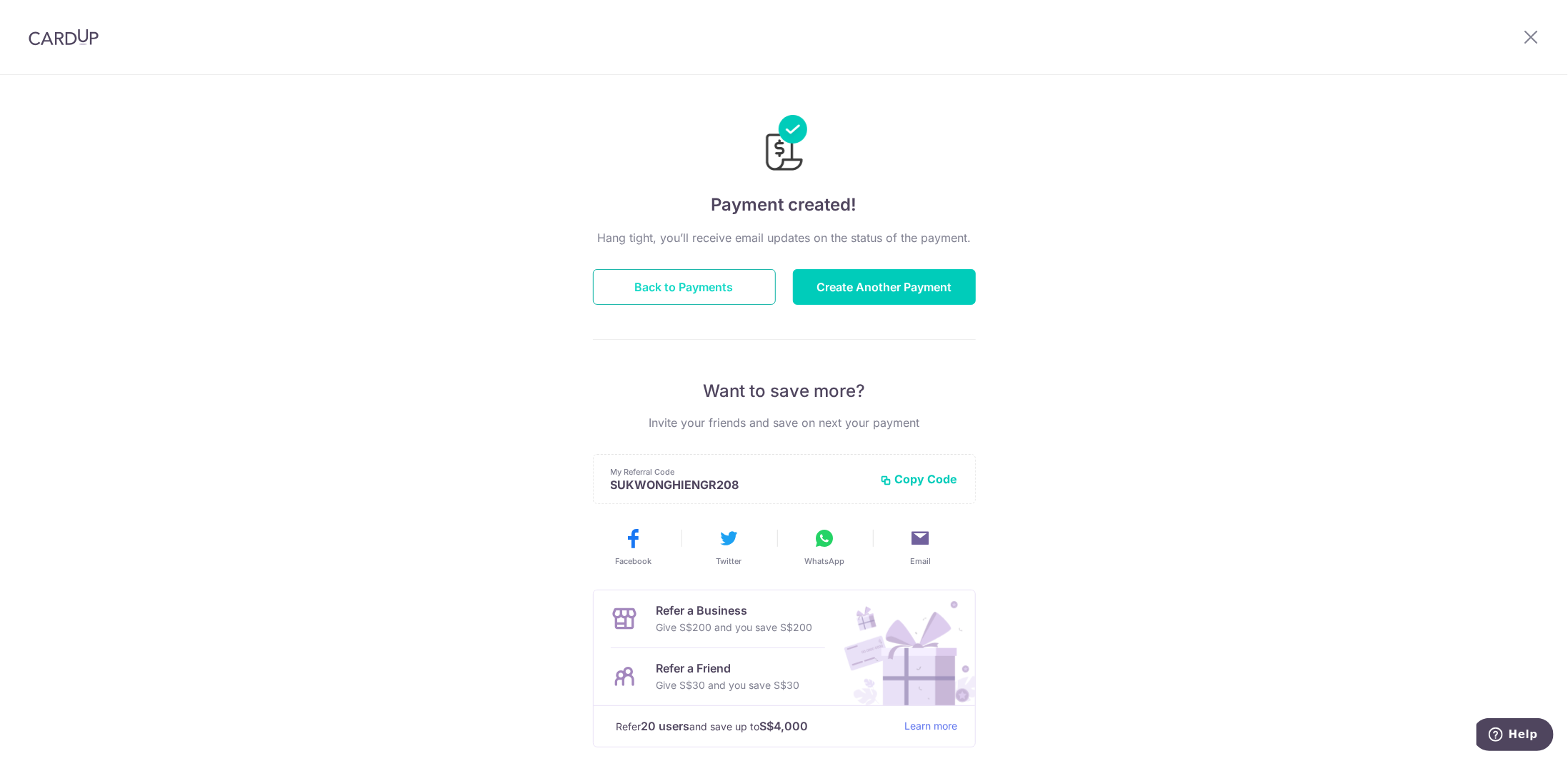
click at [730, 285] on button "Back to Payments" at bounding box center [684, 287] width 183 height 36
